Goal: Task Accomplishment & Management: Use online tool/utility

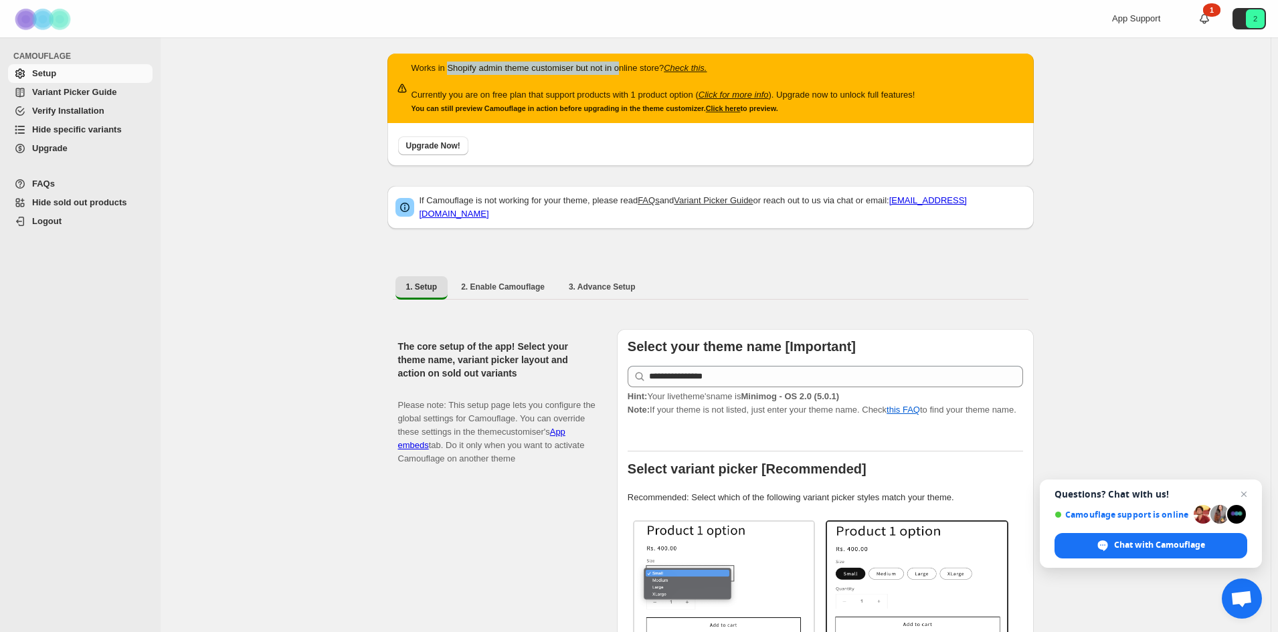
drag, startPoint x: 495, startPoint y: 66, endPoint x: 628, endPoint y: 70, distance: 133.2
click at [628, 70] on div "Works in Shopify admin theme customiser but not in online store? Check this. Cu…" at bounding box center [710, 89] width 646 height 70
click at [628, 70] on p "Works in Shopify admin theme customiser but not in online store? Check this." at bounding box center [663, 68] width 504 height 13
click at [610, 130] on div "Upgrade Now!" at bounding box center [710, 144] width 646 height 43
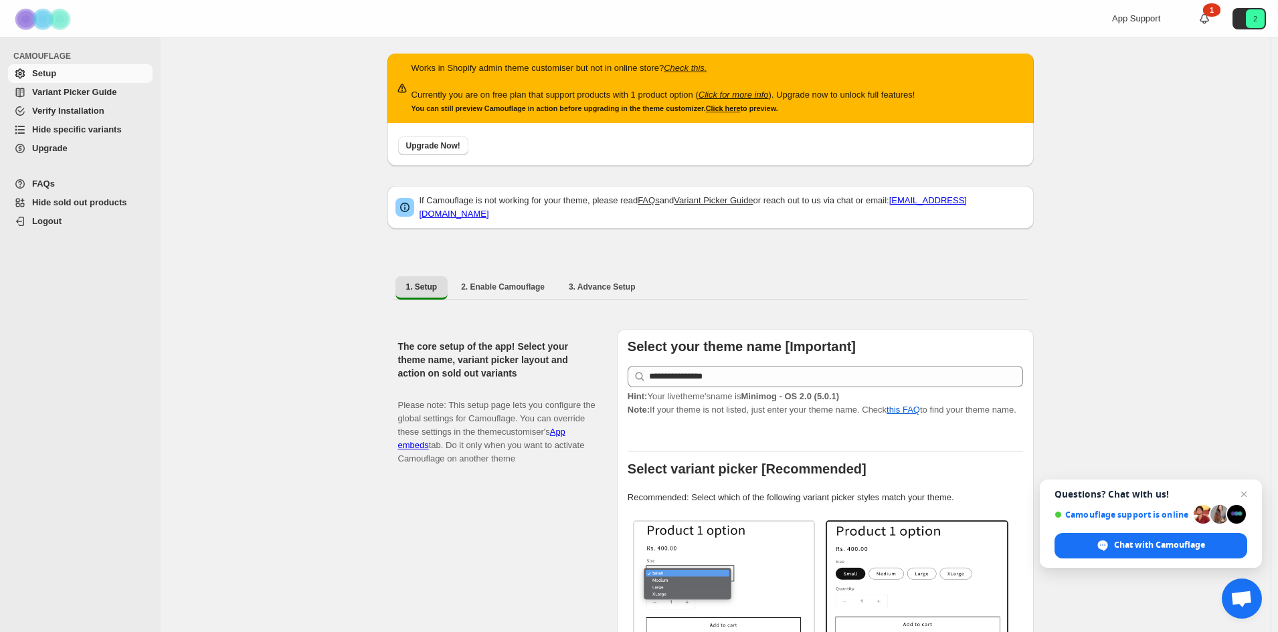
click at [517, 98] on p "Currently you are on free plan that support products with 1 product option ( Cl…" at bounding box center [663, 94] width 504 height 13
click at [613, 98] on p "Currently you are on free plan that support products with 1 product option ( Cl…" at bounding box center [663, 94] width 504 height 13
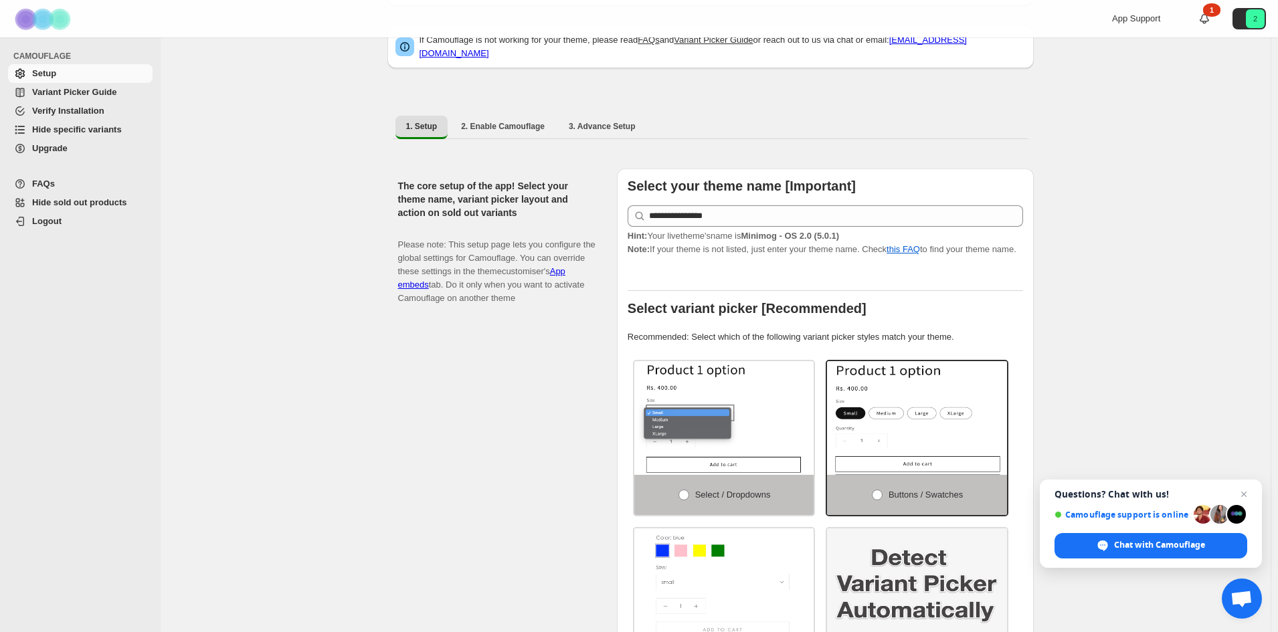
scroll to position [312, 0]
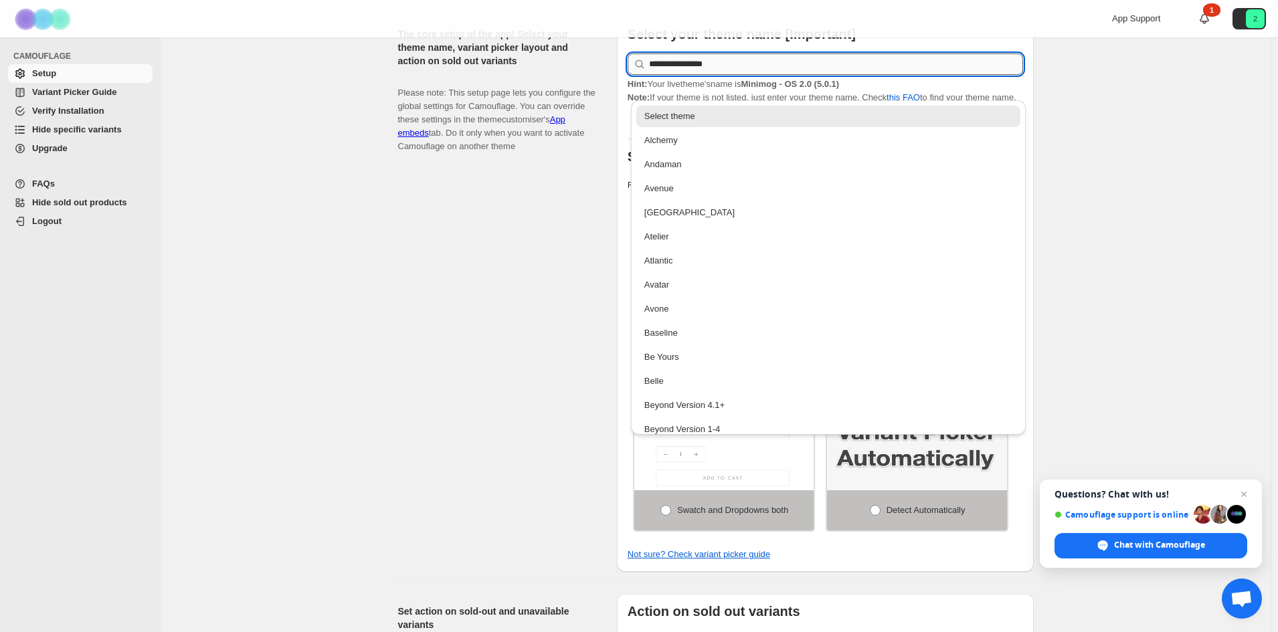
click at [703, 61] on input "**********" at bounding box center [836, 64] width 374 height 21
click at [558, 145] on p "Please note: This setup page lets you configure the global settings for Camoufl…" at bounding box center [496, 113] width 197 height 80
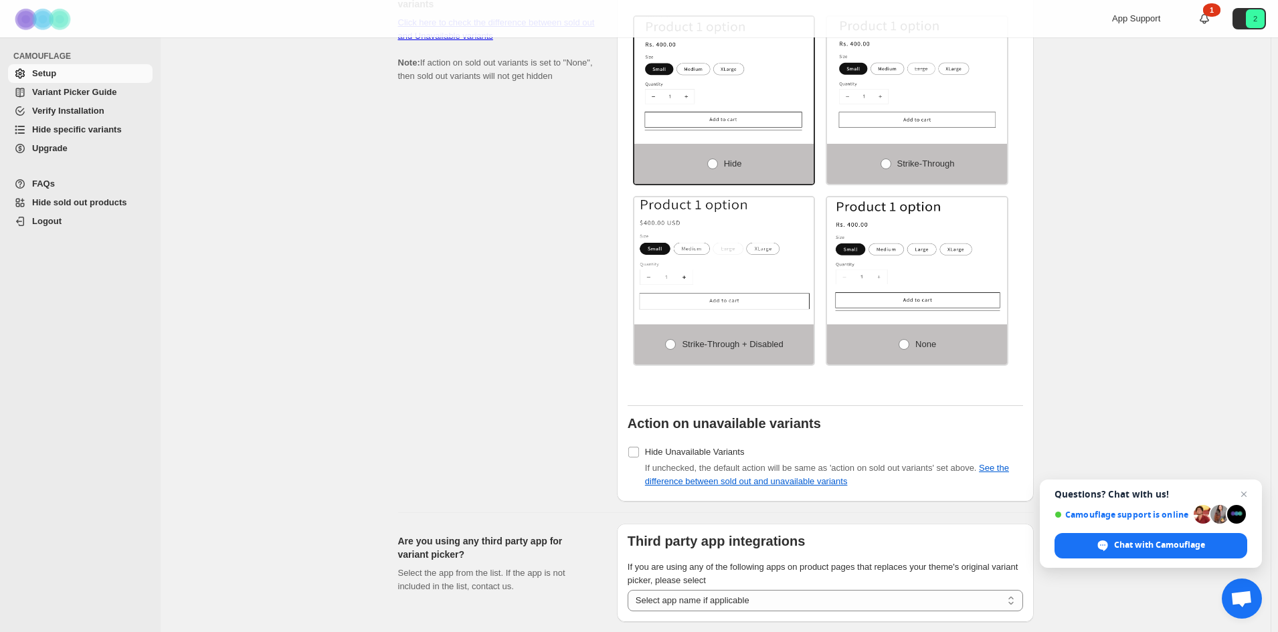
scroll to position [1026, 0]
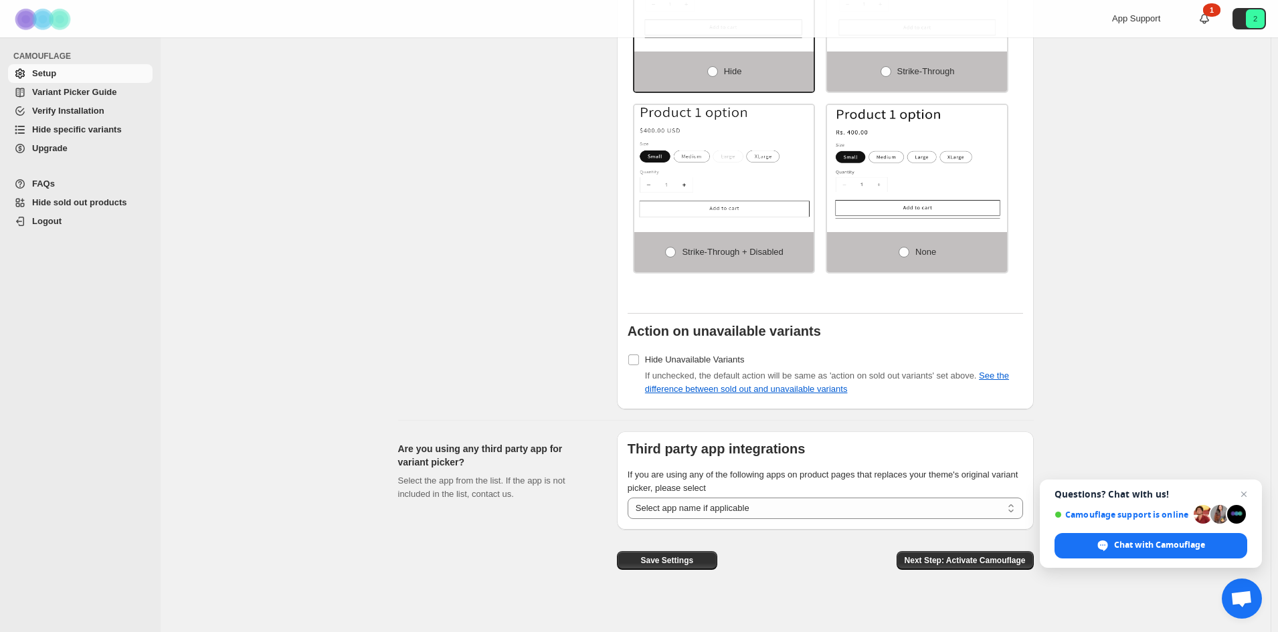
click at [104, 100] on link "Variant Picker Guide" at bounding box center [80, 92] width 145 height 19
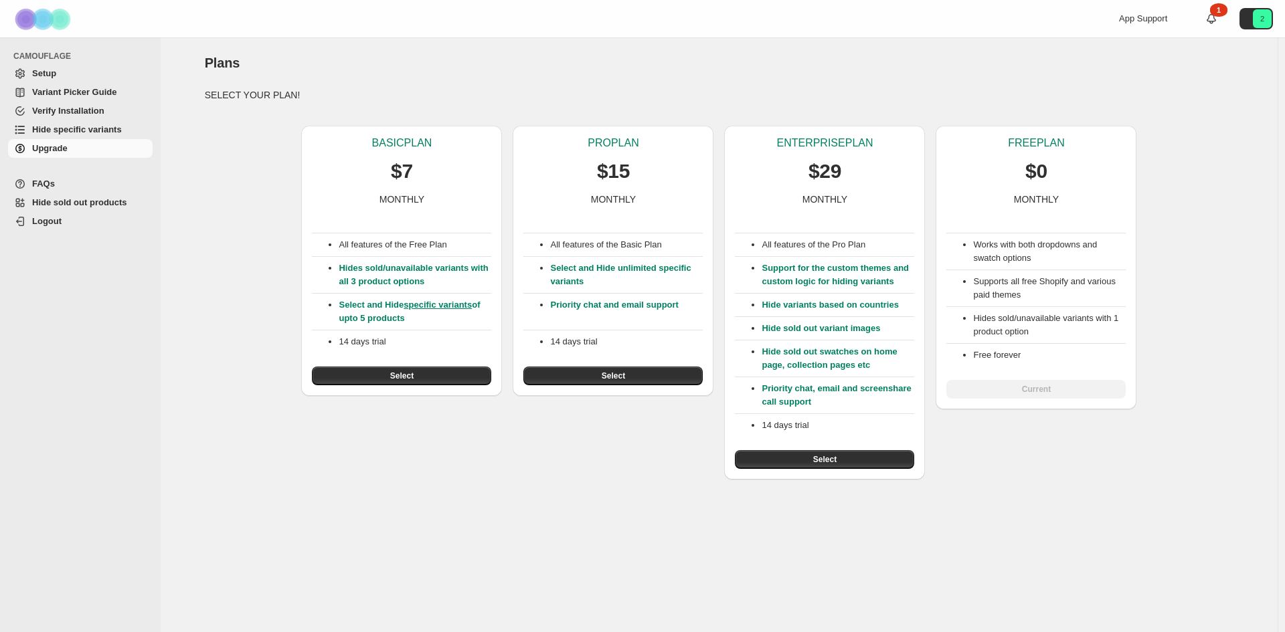
click at [75, 199] on span "Hide sold out products" at bounding box center [79, 202] width 95 height 10
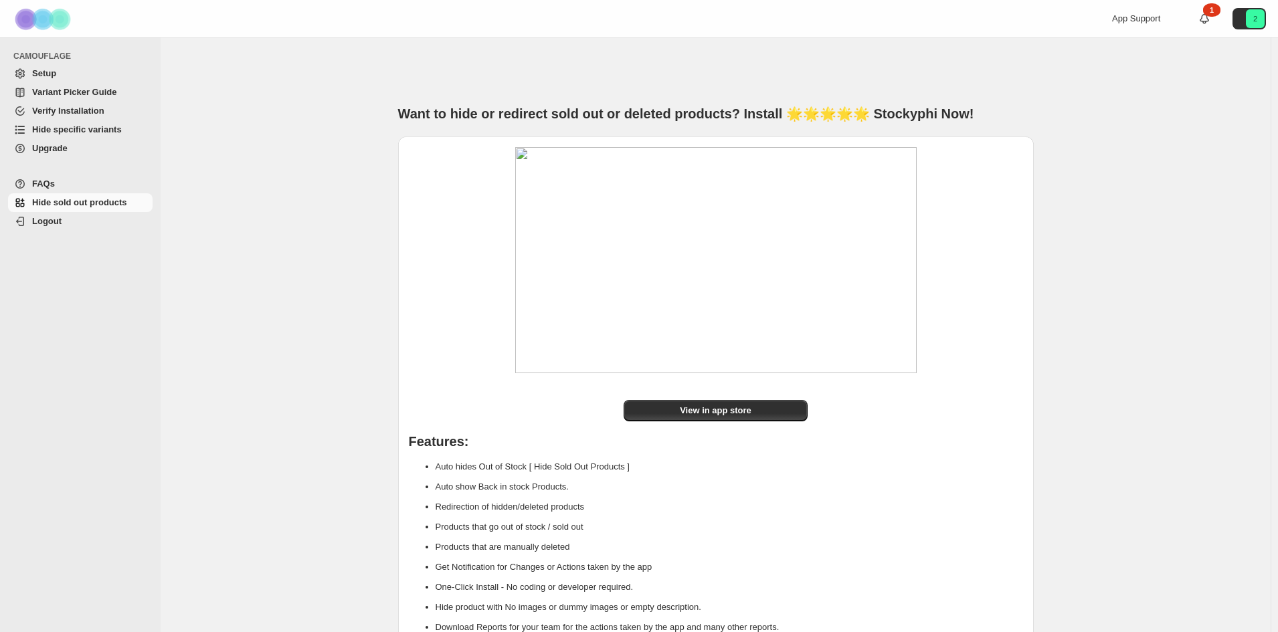
click at [90, 69] on span "Setup" at bounding box center [91, 73] width 118 height 13
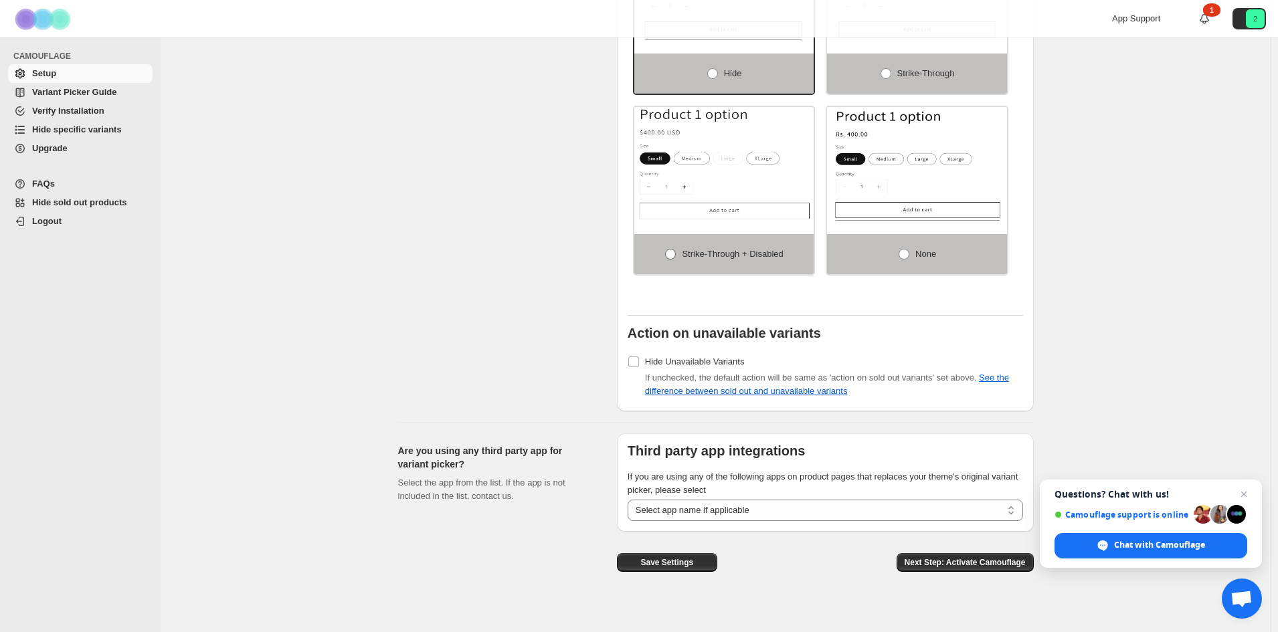
scroll to position [1026, 0]
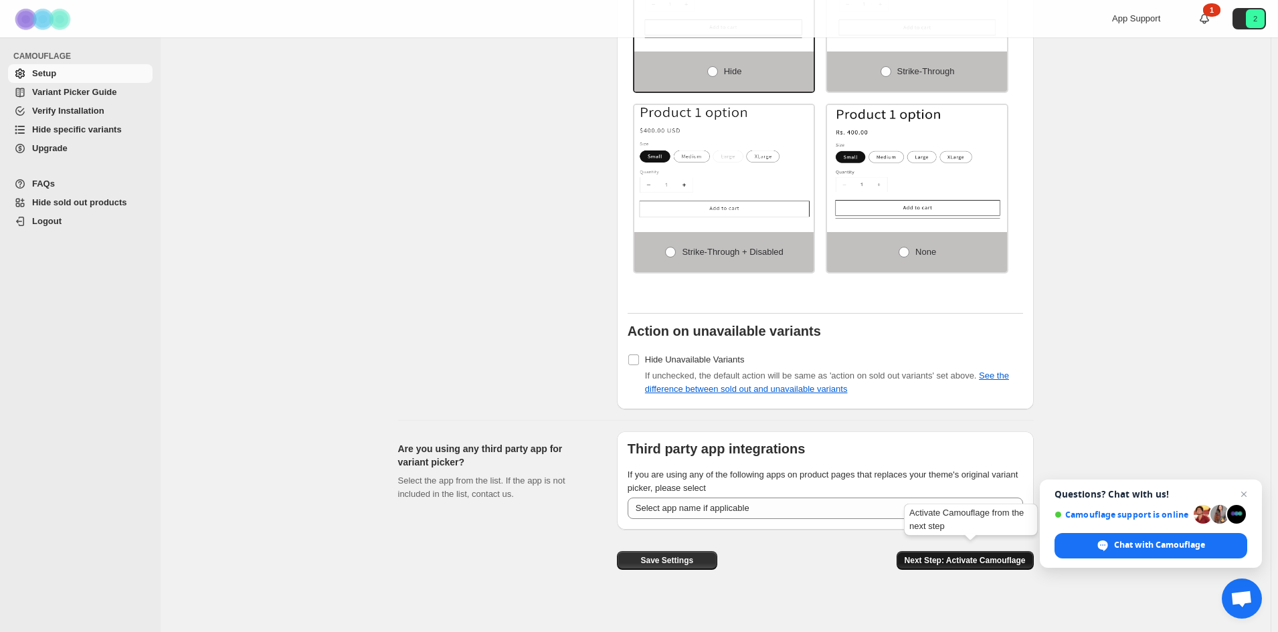
click at [948, 555] on span "Next Step: Activate Camouflage" at bounding box center [965, 560] width 121 height 11
select select "**********"
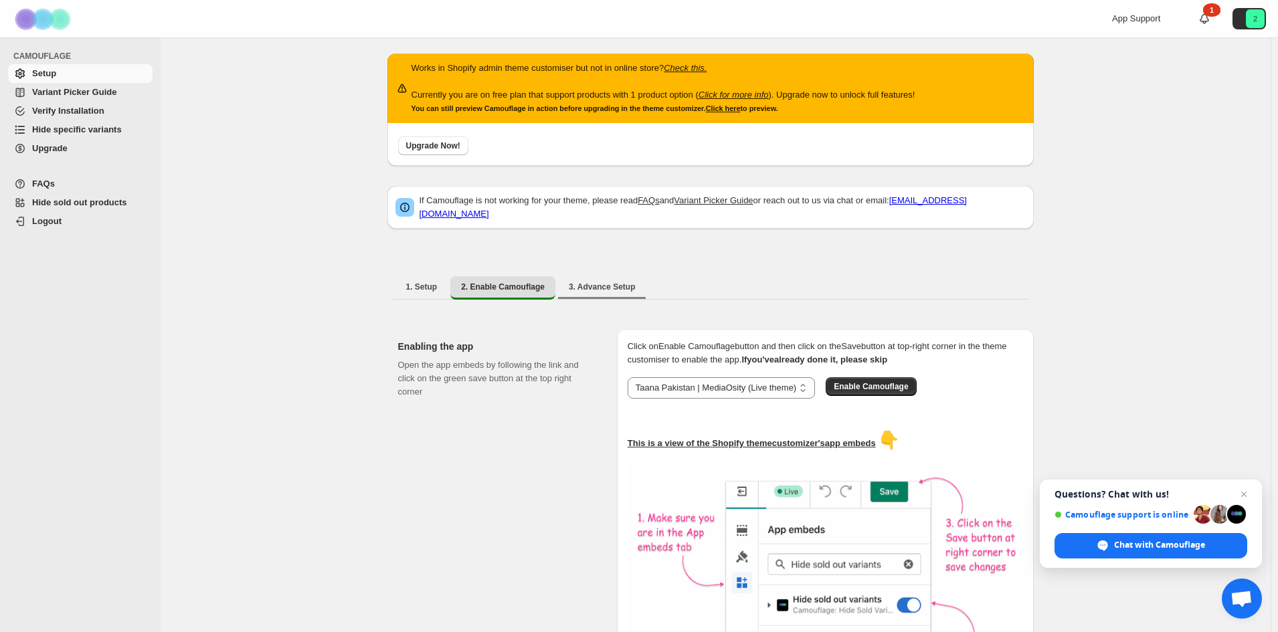
click at [567, 276] on li "3. Advance Setup" at bounding box center [602, 287] width 88 height 23
click at [571, 276] on button "3. Advance Setup" at bounding box center [602, 286] width 88 height 21
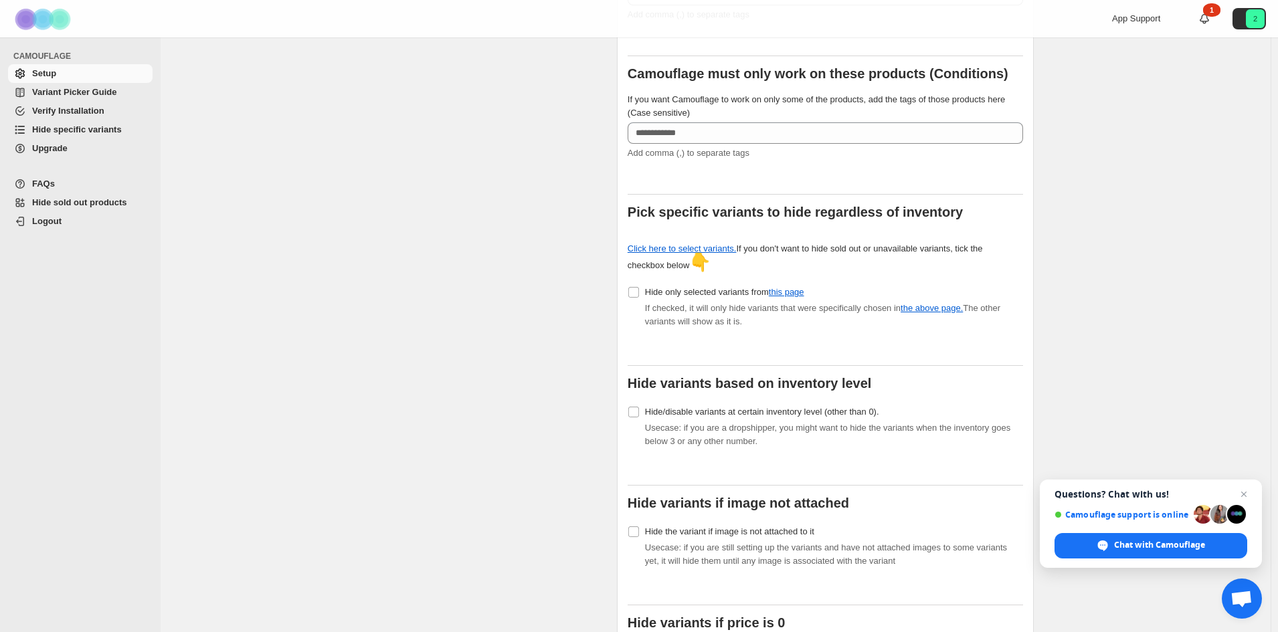
scroll to position [99, 0]
